Goal: Task Accomplishment & Management: Complete application form

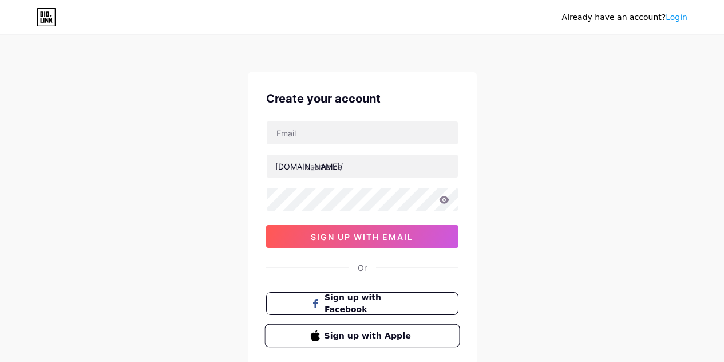
scroll to position [1, 0]
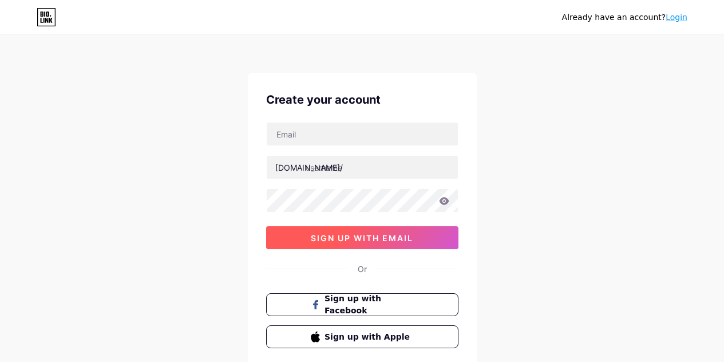
click at [385, 240] on span "sign up with email" at bounding box center [362, 238] width 102 height 10
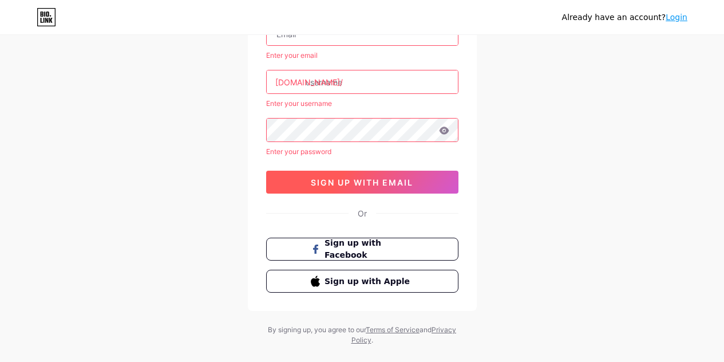
scroll to position [100, 0]
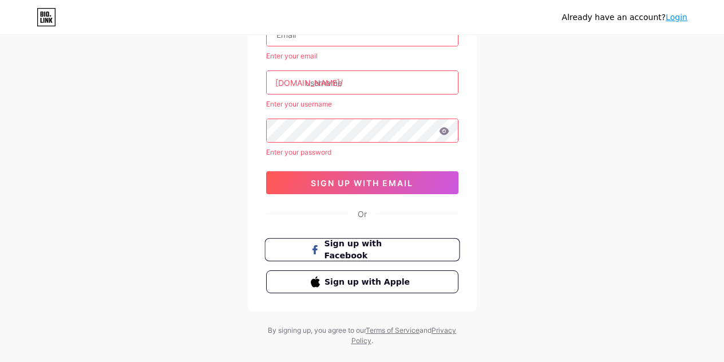
click at [414, 247] on button "Sign up with Facebook" at bounding box center [361, 249] width 195 height 23
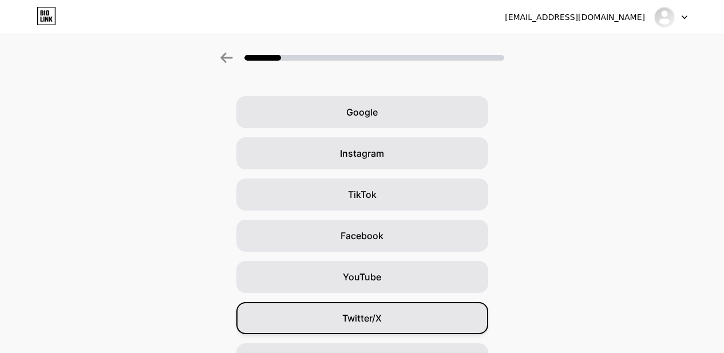
scroll to position [26, 9]
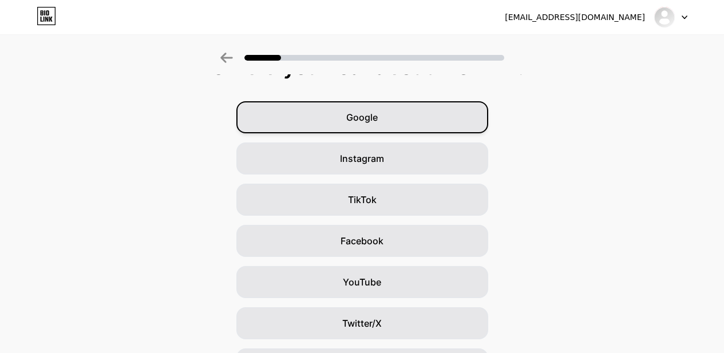
click at [394, 114] on div "Google" at bounding box center [362, 117] width 252 height 32
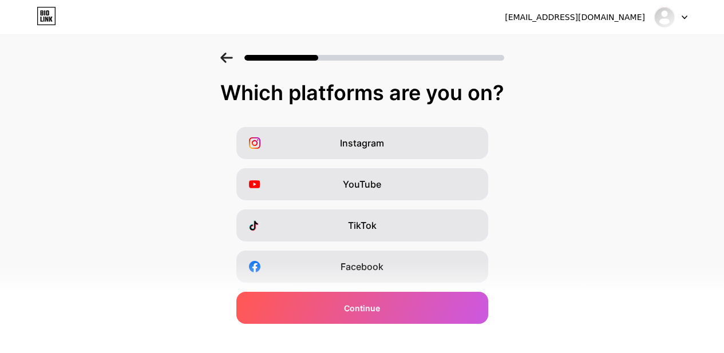
click at [419, 241] on div "Instagram YouTube TikTok Facebook Twitter/X Buy Me a Coffee Snapchat I have a w…" at bounding box center [362, 287] width 712 height 320
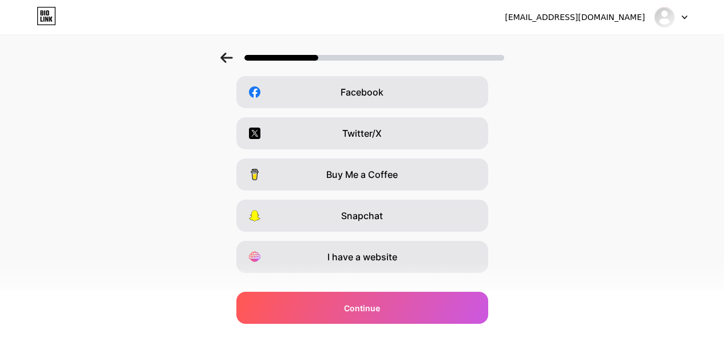
scroll to position [197, 0]
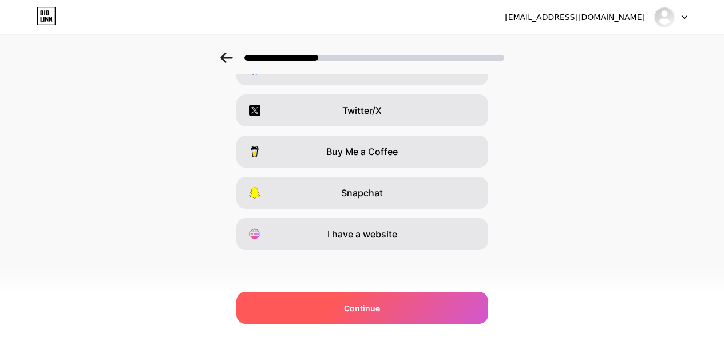
click at [387, 306] on div "Continue" at bounding box center [362, 308] width 252 height 32
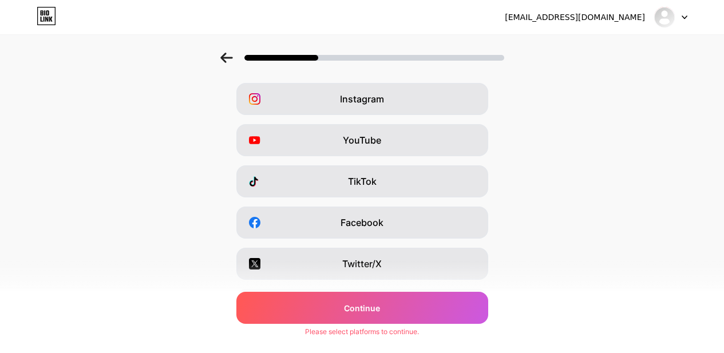
scroll to position [0, 9]
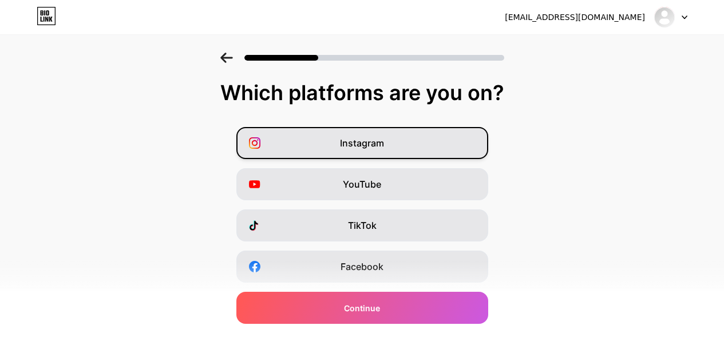
click at [393, 140] on div "Instagram" at bounding box center [362, 143] width 252 height 32
click at [383, 168] on div "Instagram YouTube TikTok Facebook Twitter/X Buy Me a Coffee Snapchat I have a w…" at bounding box center [362, 287] width 712 height 320
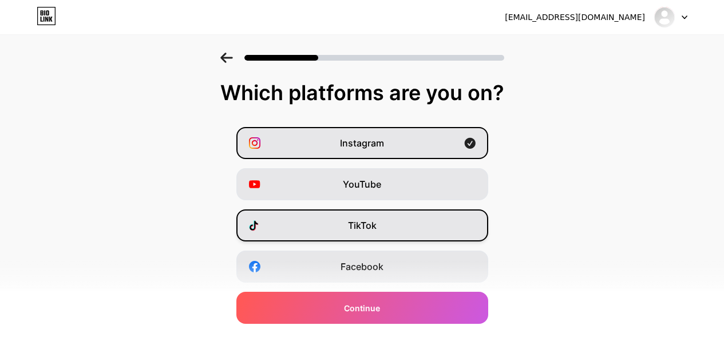
click at [363, 227] on span "TikTok" at bounding box center [362, 226] width 29 height 14
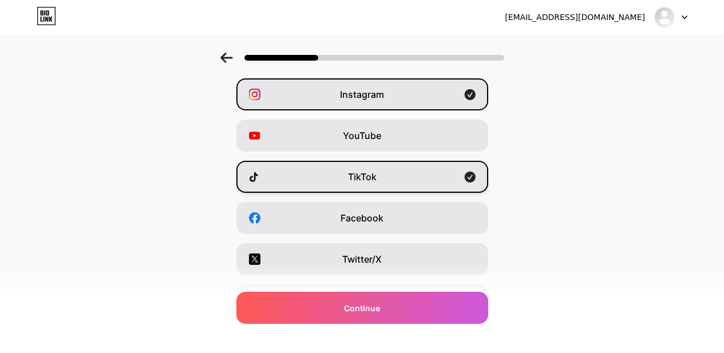
scroll to position [57, 9]
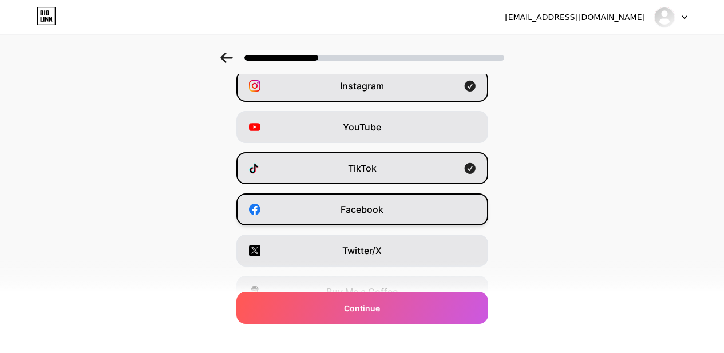
click at [371, 215] on span "Facebook" at bounding box center [361, 210] width 43 height 14
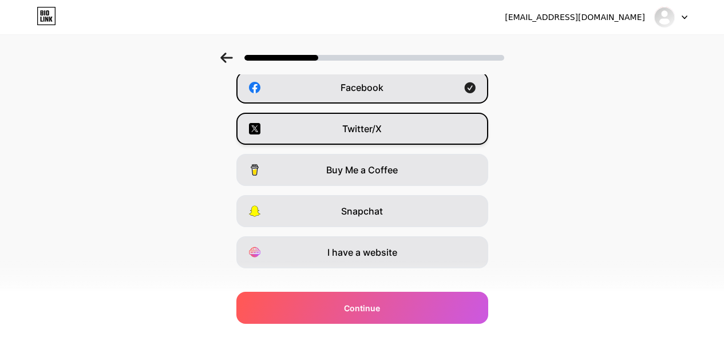
scroll to position [197, 9]
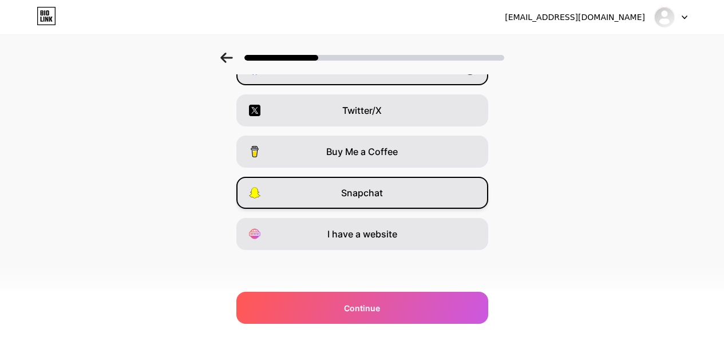
click at [380, 196] on div "Snapchat" at bounding box center [362, 193] width 252 height 32
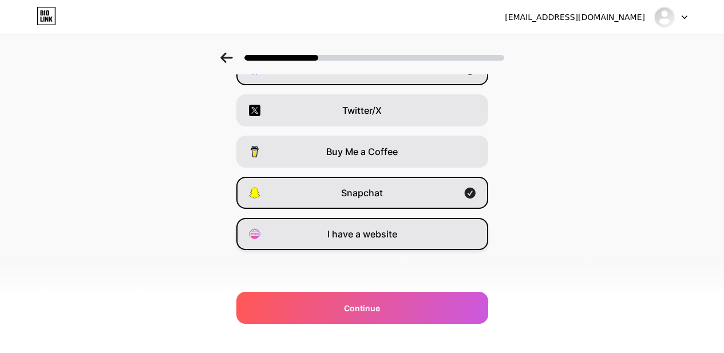
click at [364, 231] on span "I have a website" at bounding box center [362, 234] width 70 height 14
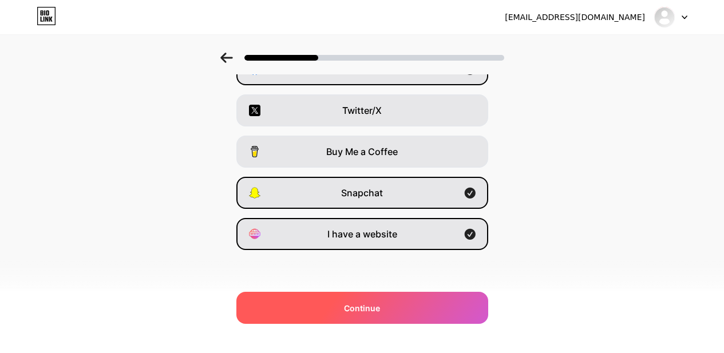
click at [340, 319] on div "Continue" at bounding box center [362, 308] width 252 height 32
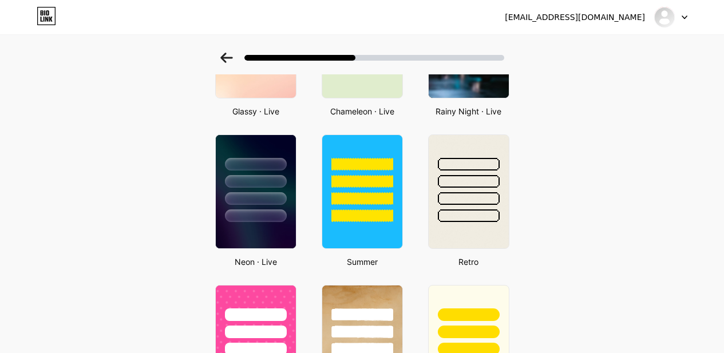
scroll to position [447, 9]
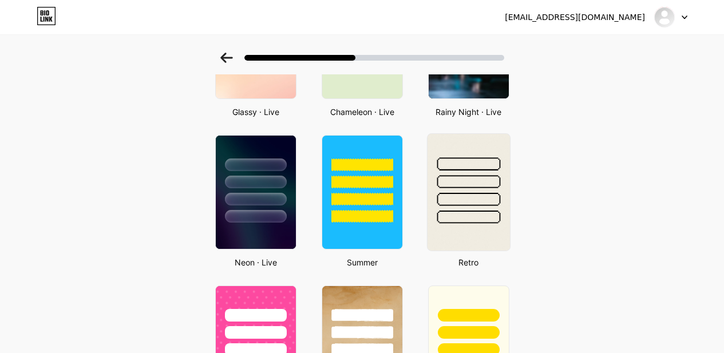
click at [443, 203] on div at bounding box center [469, 199] width 64 height 13
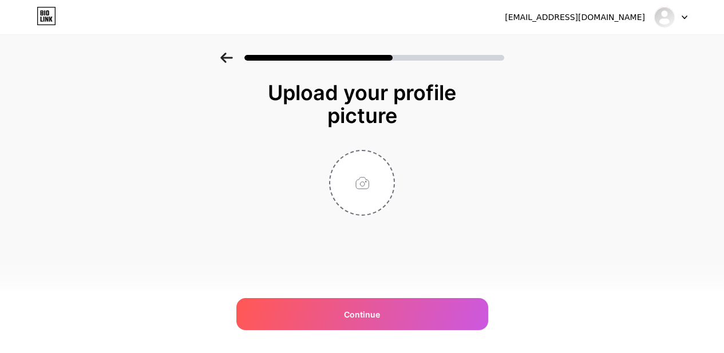
scroll to position [0, 0]
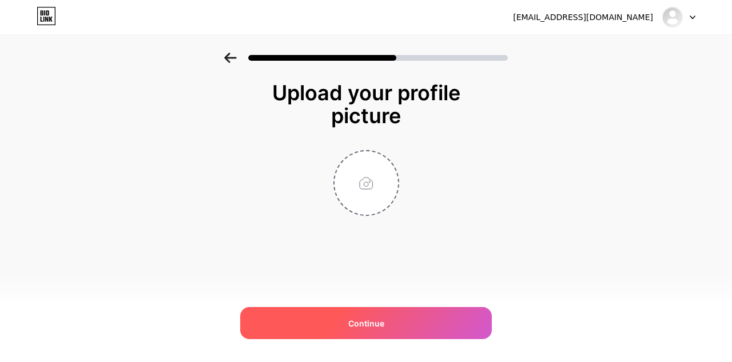
click at [383, 326] on span "Continue" at bounding box center [366, 323] width 36 height 12
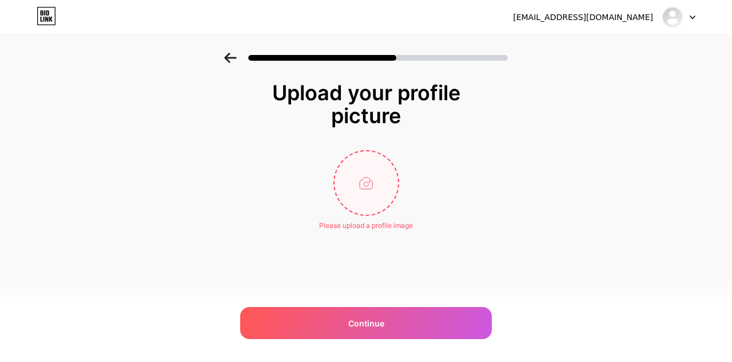
click at [370, 162] on input "file" at bounding box center [367, 183] width 64 height 64
type input "C:\fakepath\download.jpeg"
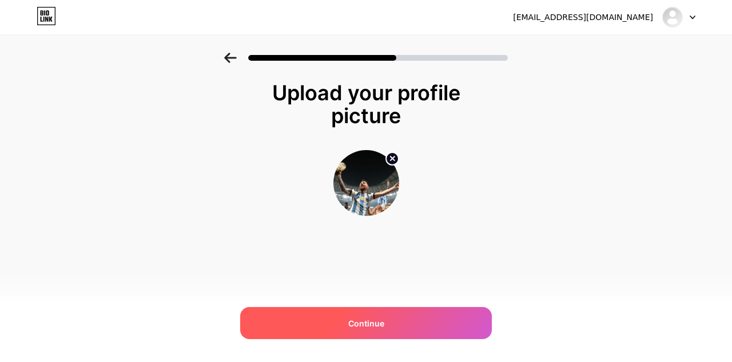
click at [377, 322] on span "Continue" at bounding box center [366, 323] width 36 height 12
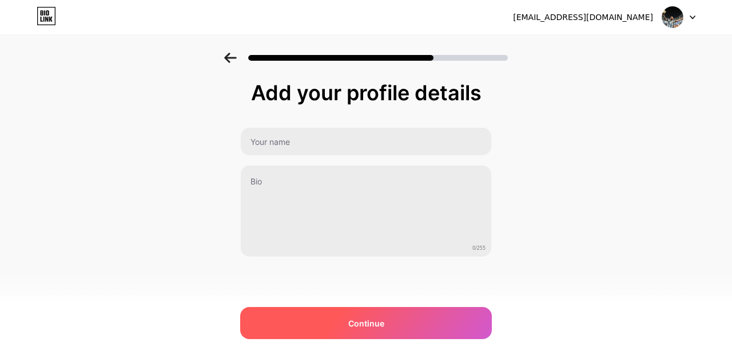
click at [339, 322] on div "Continue" at bounding box center [366, 323] width 252 height 32
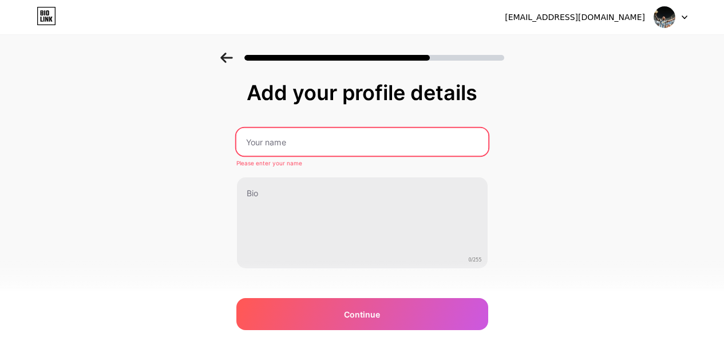
click at [349, 149] on input "text" at bounding box center [362, 141] width 252 height 27
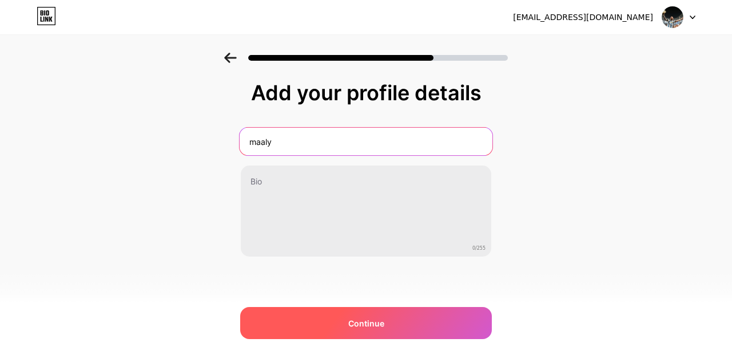
type input "maaly"
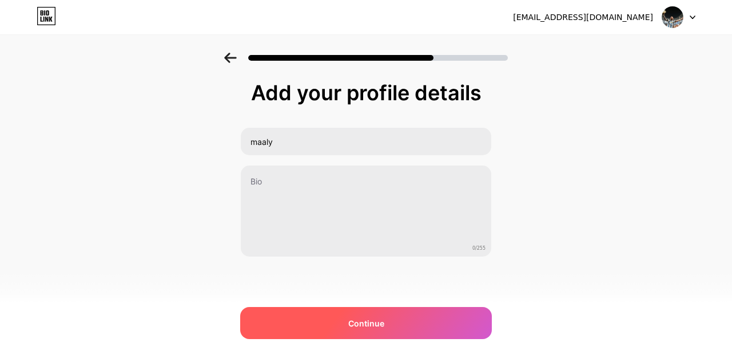
click at [338, 322] on div "Continue" at bounding box center [366, 323] width 252 height 32
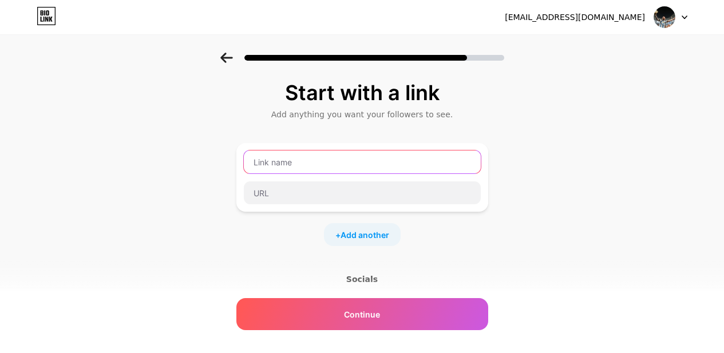
click at [296, 168] on input "text" at bounding box center [362, 161] width 237 height 23
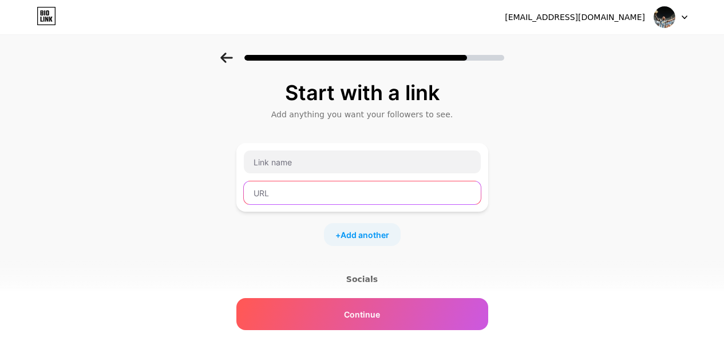
click at [311, 200] on input "text" at bounding box center [362, 192] width 237 height 23
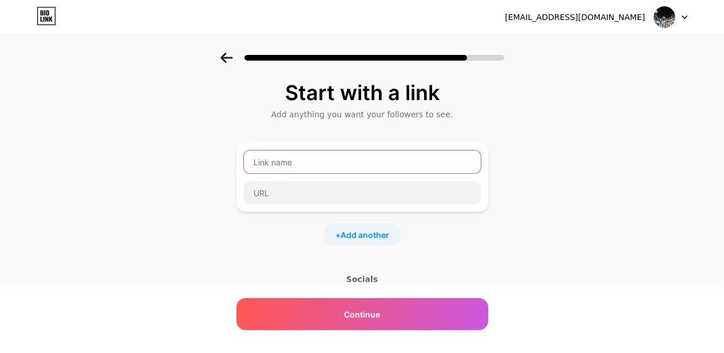
click at [319, 164] on input "text" at bounding box center [362, 161] width 237 height 23
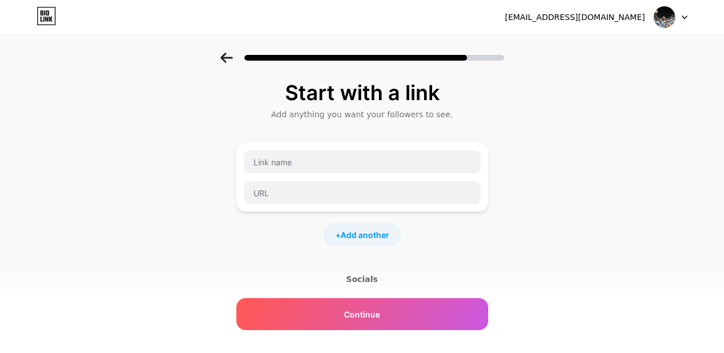
click at [227, 62] on icon at bounding box center [226, 58] width 13 height 10
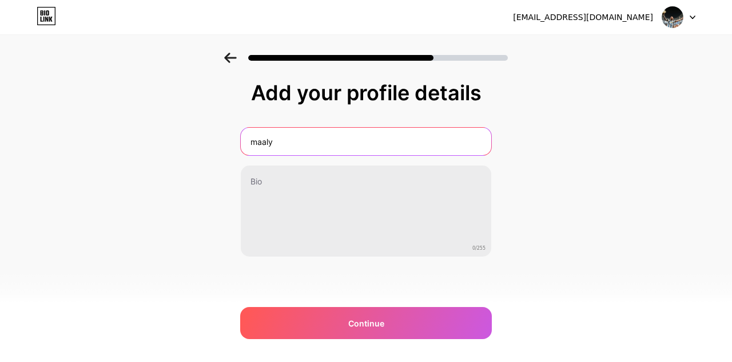
click at [307, 140] on input "maaly" at bounding box center [366, 141] width 251 height 27
type input "m"
type input "a"
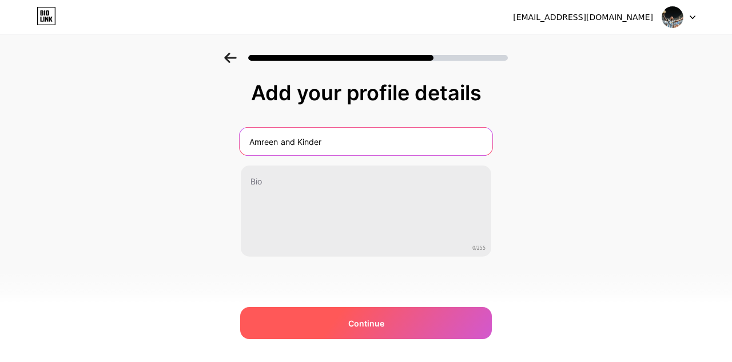
type input "Amreen and Kinder"
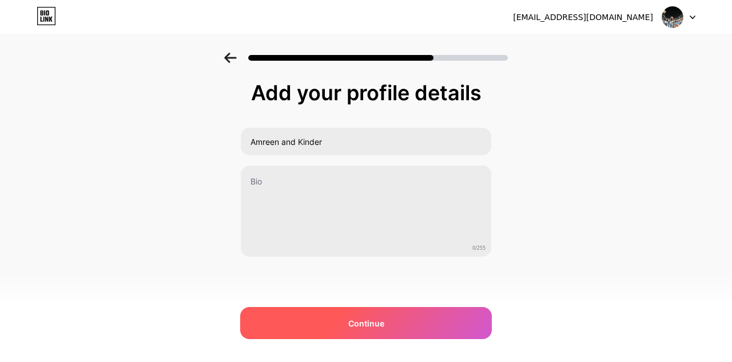
click at [326, 323] on div "Continue" at bounding box center [366, 323] width 252 height 32
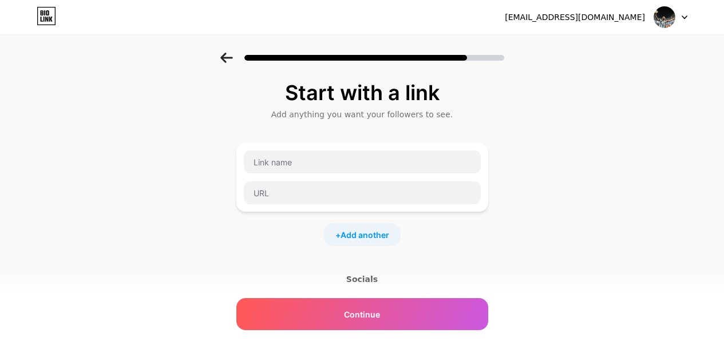
click at [232, 55] on icon at bounding box center [226, 58] width 13 height 10
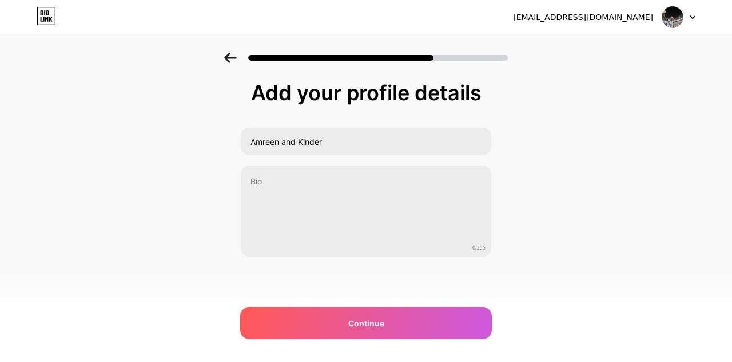
click at [232, 55] on icon at bounding box center [230, 58] width 13 height 10
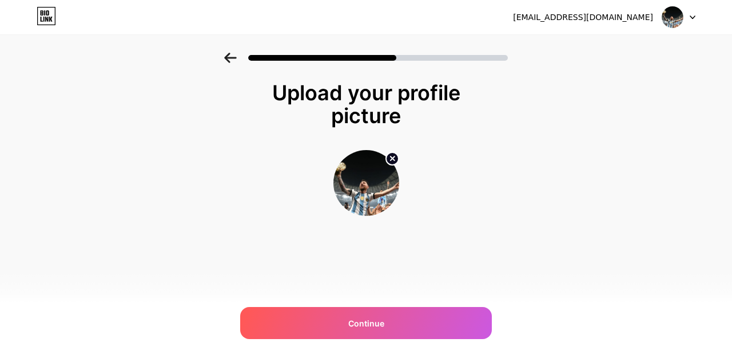
click at [389, 156] on circle at bounding box center [392, 158] width 13 height 13
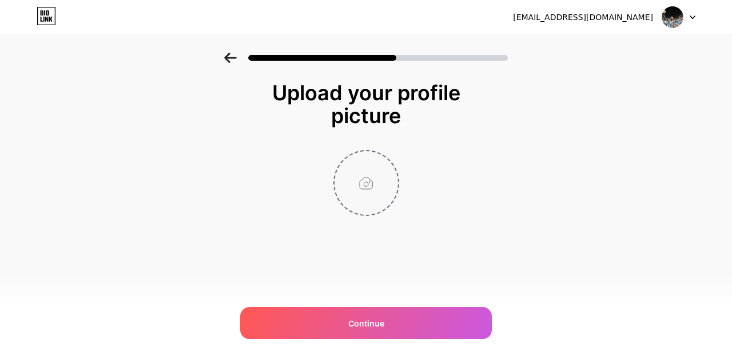
click at [376, 165] on input "file" at bounding box center [367, 183] width 64 height 64
type input "C:\fakepath\WhatsApp Image [DATE] 00.48.11_a9dc09a9.jpg"
click at [225, 57] on icon at bounding box center [230, 58] width 12 height 10
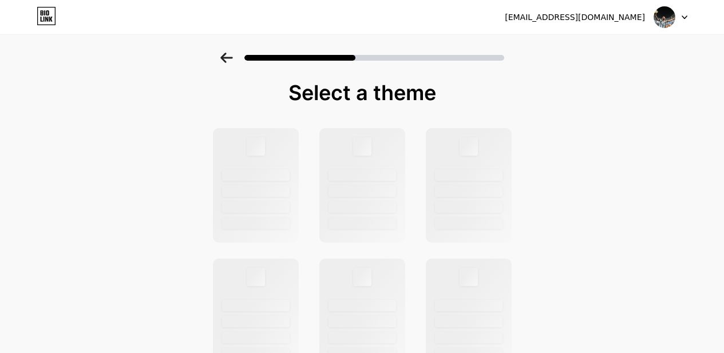
click at [225, 57] on icon at bounding box center [226, 58] width 12 height 10
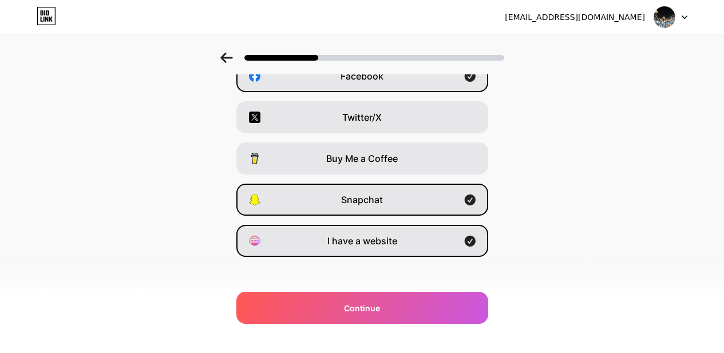
scroll to position [197, 0]
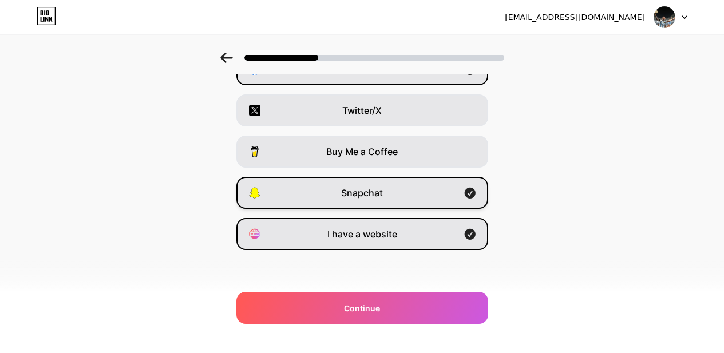
click at [462, 199] on div "Snapchat" at bounding box center [362, 193] width 252 height 32
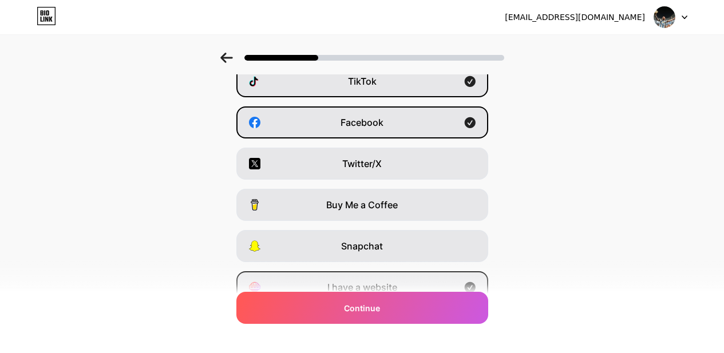
scroll to position [197, 2]
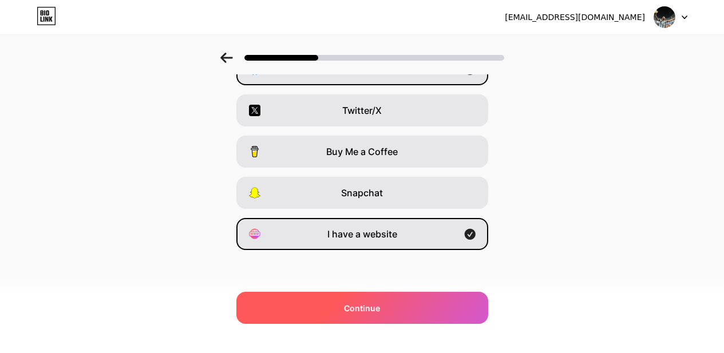
click at [428, 309] on div "Continue" at bounding box center [362, 308] width 252 height 32
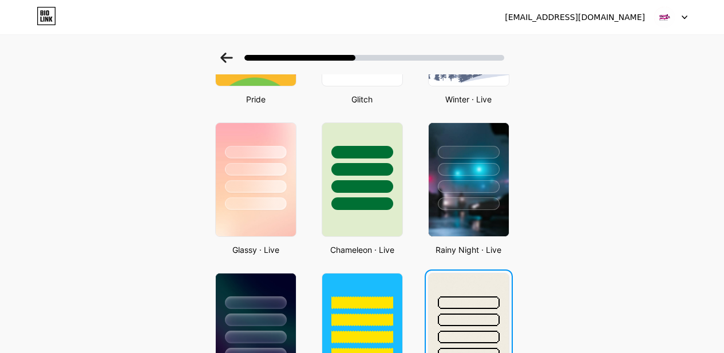
scroll to position [387, 0]
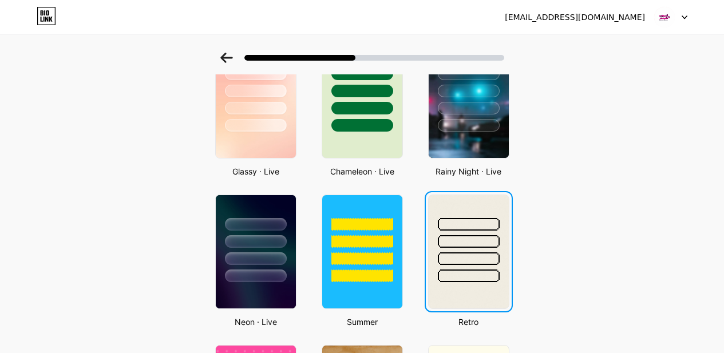
click at [466, 263] on div at bounding box center [469, 258] width 62 height 13
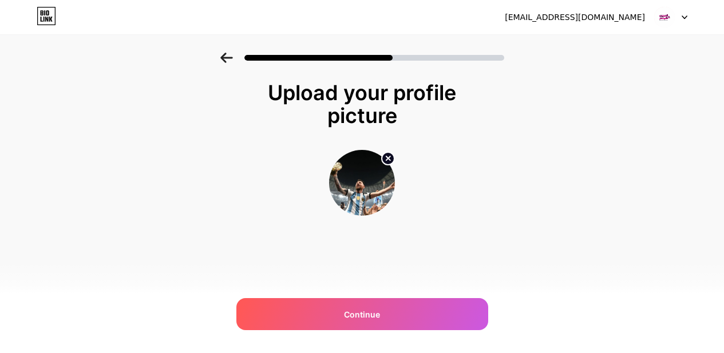
scroll to position [0, 0]
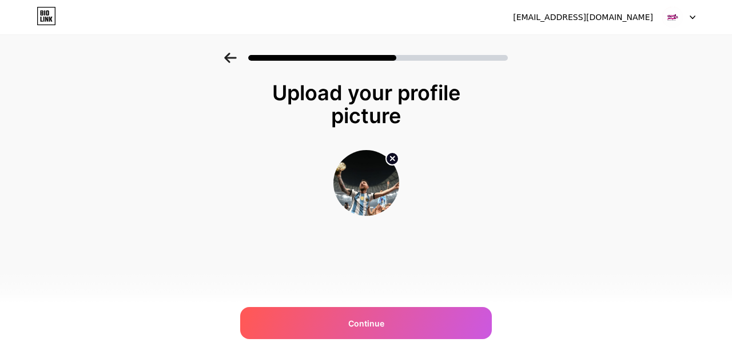
click at [393, 158] on icon at bounding box center [392, 158] width 4 height 4
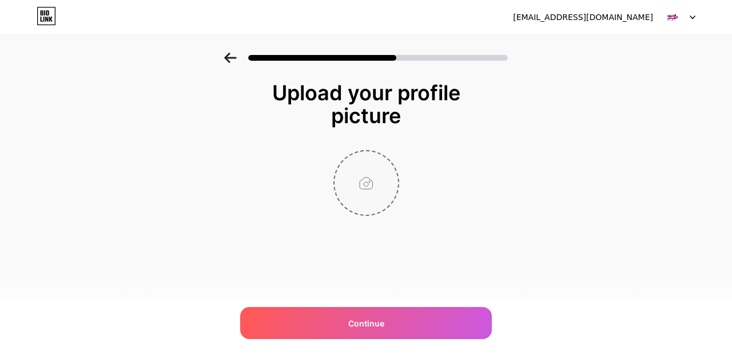
click at [371, 172] on input "file" at bounding box center [367, 183] width 64 height 64
type input "C:\fakepath\WhatsApp Image [DATE] 00.48.11_a9dc09a9.jpg"
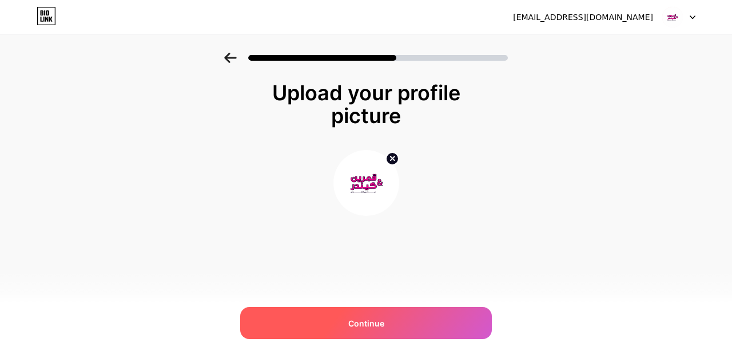
click at [350, 318] on span "Continue" at bounding box center [366, 323] width 36 height 12
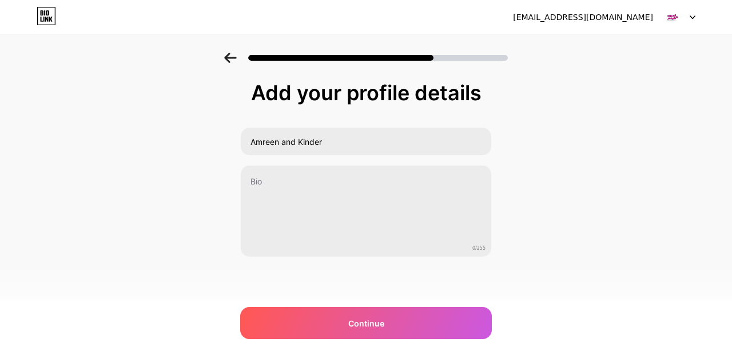
click at [350, 318] on span "Continue" at bounding box center [366, 323] width 36 height 12
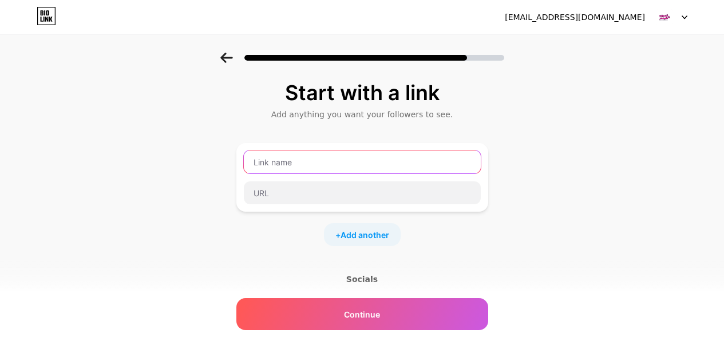
click at [319, 161] on input "text" at bounding box center [362, 161] width 237 height 23
type input "a"
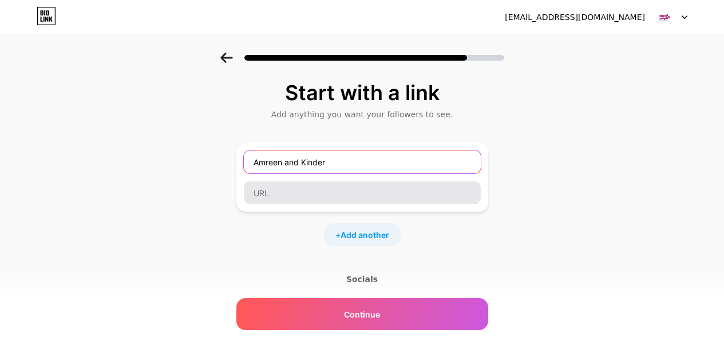
type input "Amreen and Kinder"
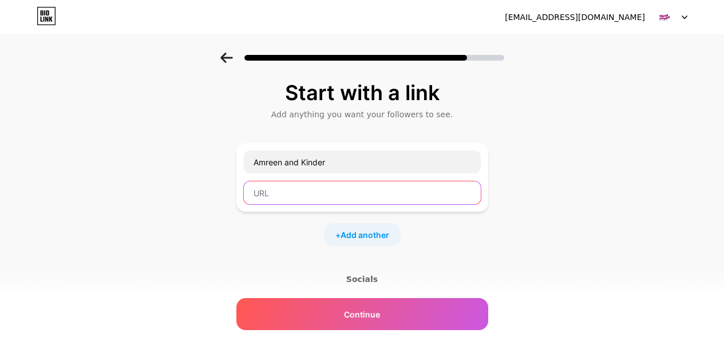
click at [318, 192] on input "text" at bounding box center [362, 192] width 237 height 23
click at [320, 190] on input "text" at bounding box center [362, 192] width 237 height 23
paste input "[URL][DOMAIN_NAME]"
type input "[URL][DOMAIN_NAME]"
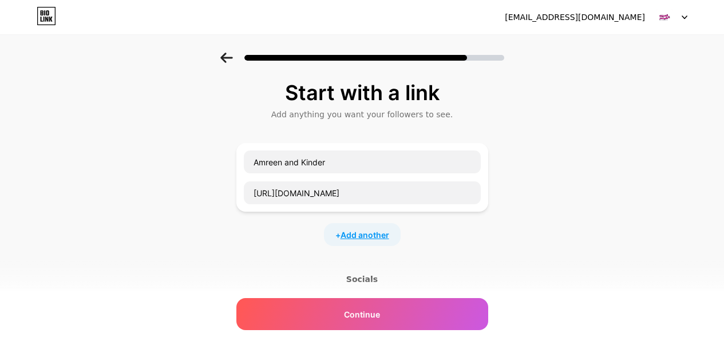
scroll to position [0, 0]
click at [370, 234] on span "Add another" at bounding box center [364, 235] width 49 height 12
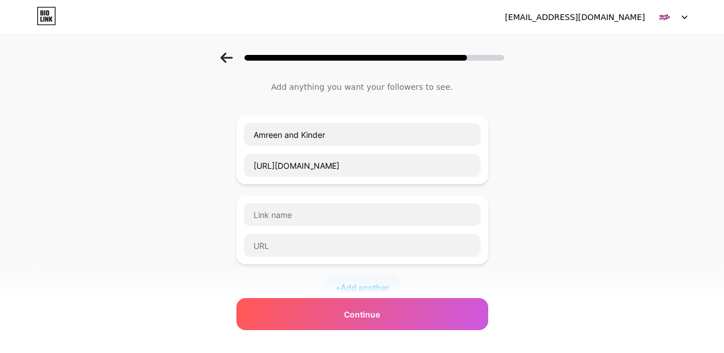
scroll to position [38, 0]
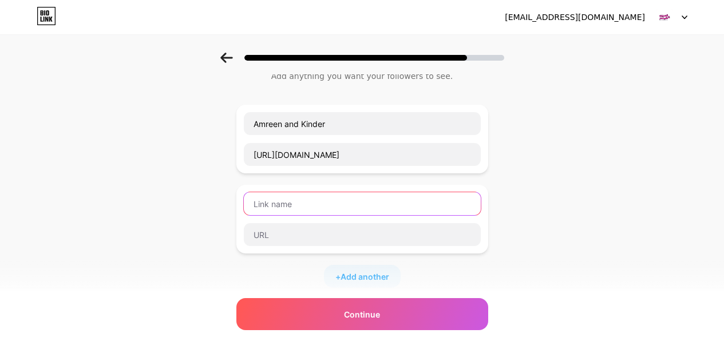
click at [327, 209] on input "text" at bounding box center [362, 203] width 237 height 23
type input "a"
type input "A"
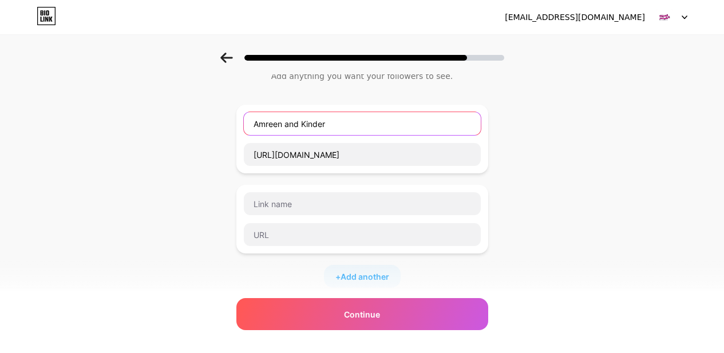
click at [344, 118] on input "Amreen and Kinder" at bounding box center [362, 123] width 237 height 23
type input "A"
type input "ق"
drag, startPoint x: 252, startPoint y: 126, endPoint x: 286, endPoint y: 126, distance: 33.8
click at [286, 126] on input "قمرين و KINDER" at bounding box center [362, 123] width 237 height 23
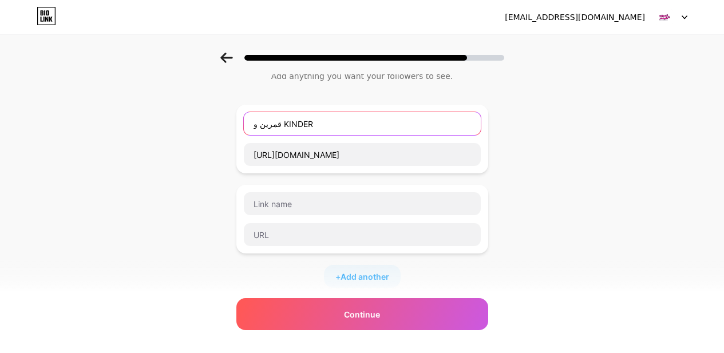
click at [316, 128] on input "قمرين و KINDER" at bounding box center [362, 123] width 237 height 23
type input "ق"
type input "R"
drag, startPoint x: 308, startPoint y: 124, endPoint x: 323, endPoint y: 129, distance: 16.3
click at [323, 129] on input "KINDER و قمرين" at bounding box center [362, 123] width 237 height 23
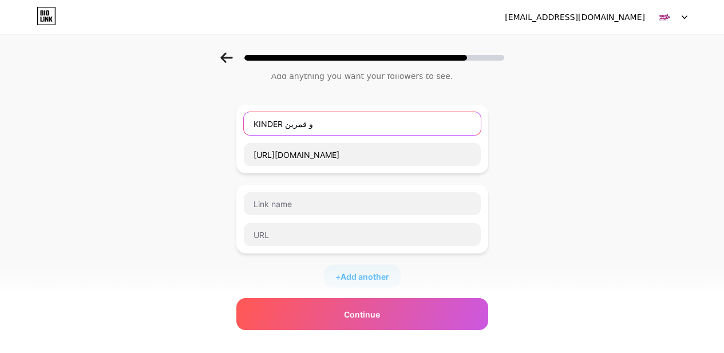
drag, startPoint x: 306, startPoint y: 124, endPoint x: 327, endPoint y: 126, distance: 20.8
click at [327, 126] on input "KINDER و قمرين" at bounding box center [362, 123] width 237 height 23
click at [313, 126] on input "KINDER قمرين" at bounding box center [362, 123] width 237 height 23
type input "KINDER قمرين و"
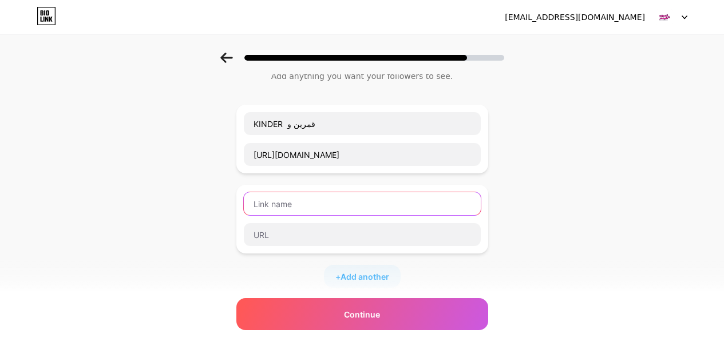
click at [304, 206] on input "text" at bounding box center [362, 203] width 237 height 23
type input "قمرين بيتي - لانجيري"
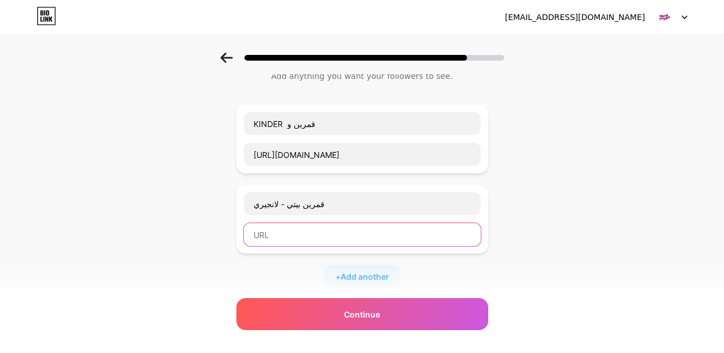
click at [304, 239] on input "text" at bounding box center [362, 234] width 237 height 23
paste input "[URL][DOMAIN_NAME]"
type input "[URL][DOMAIN_NAME]"
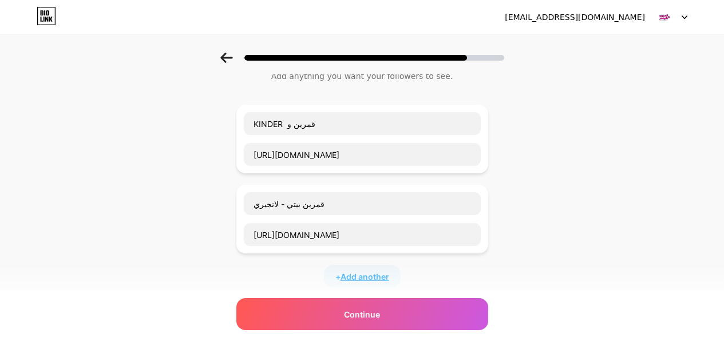
scroll to position [0, 0]
click at [371, 276] on span "Add another" at bounding box center [364, 277] width 49 height 12
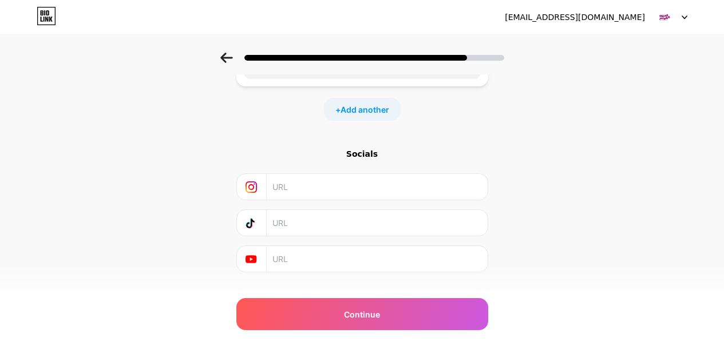
scroll to position [308, 0]
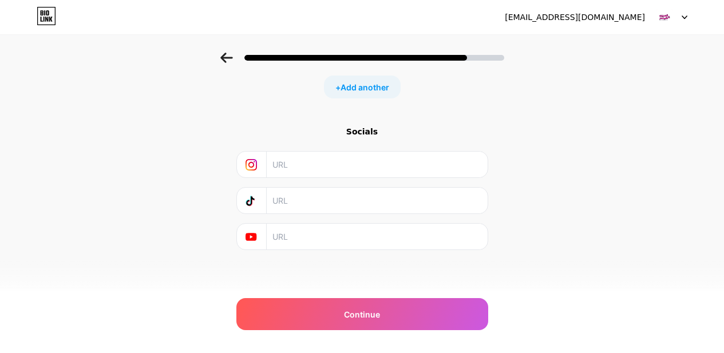
click at [366, 130] on div "Socials" at bounding box center [362, 131] width 252 height 11
click at [485, 123] on div "Start with a link Add anything you want your followers to see. KINDER قمرين و […" at bounding box center [362, 11] width 252 height 477
